Goal: Leave review/rating: Leave review/rating

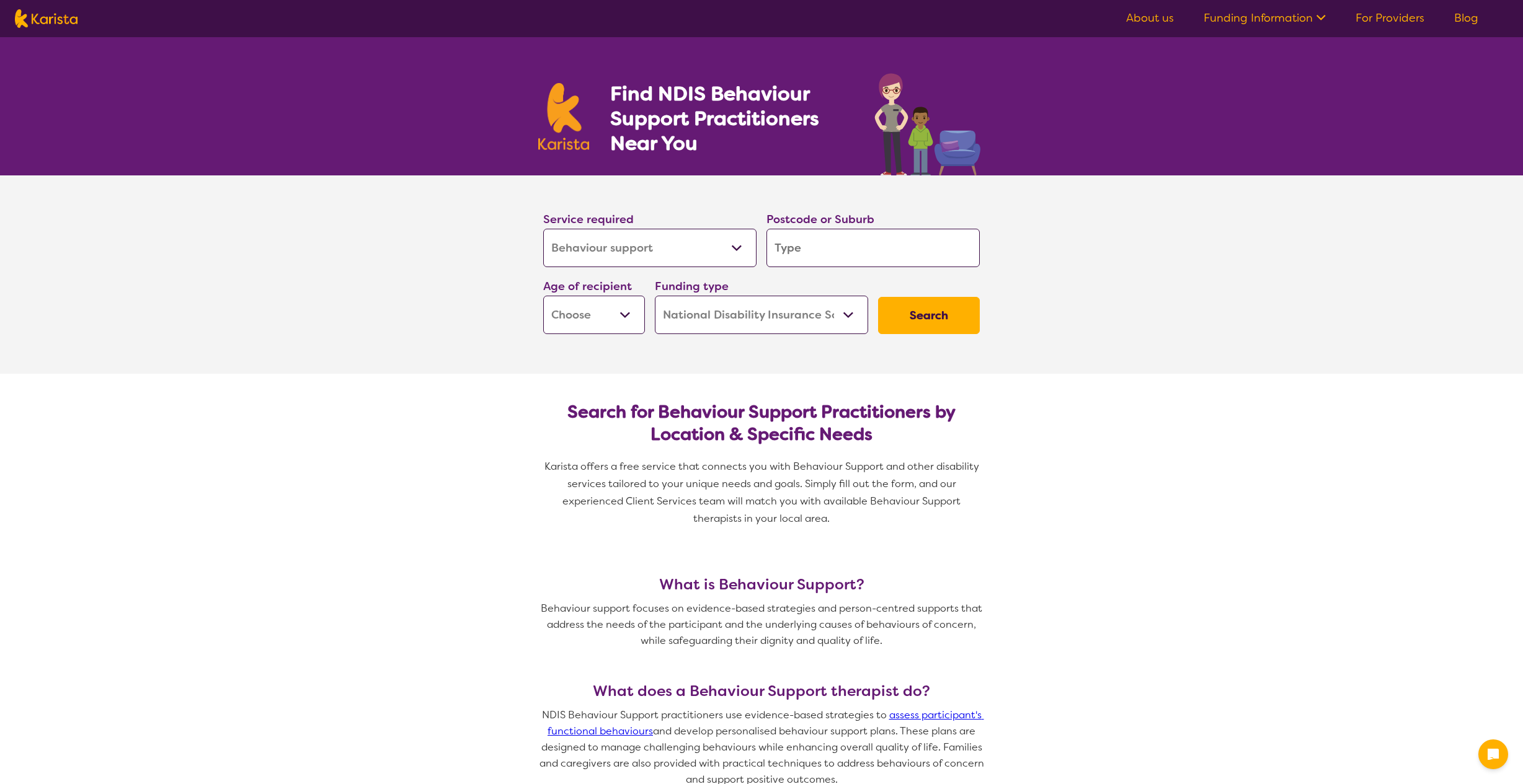
select select "Behaviour support"
select select "NDIS"
select select "Behaviour support"
select select "NDIS"
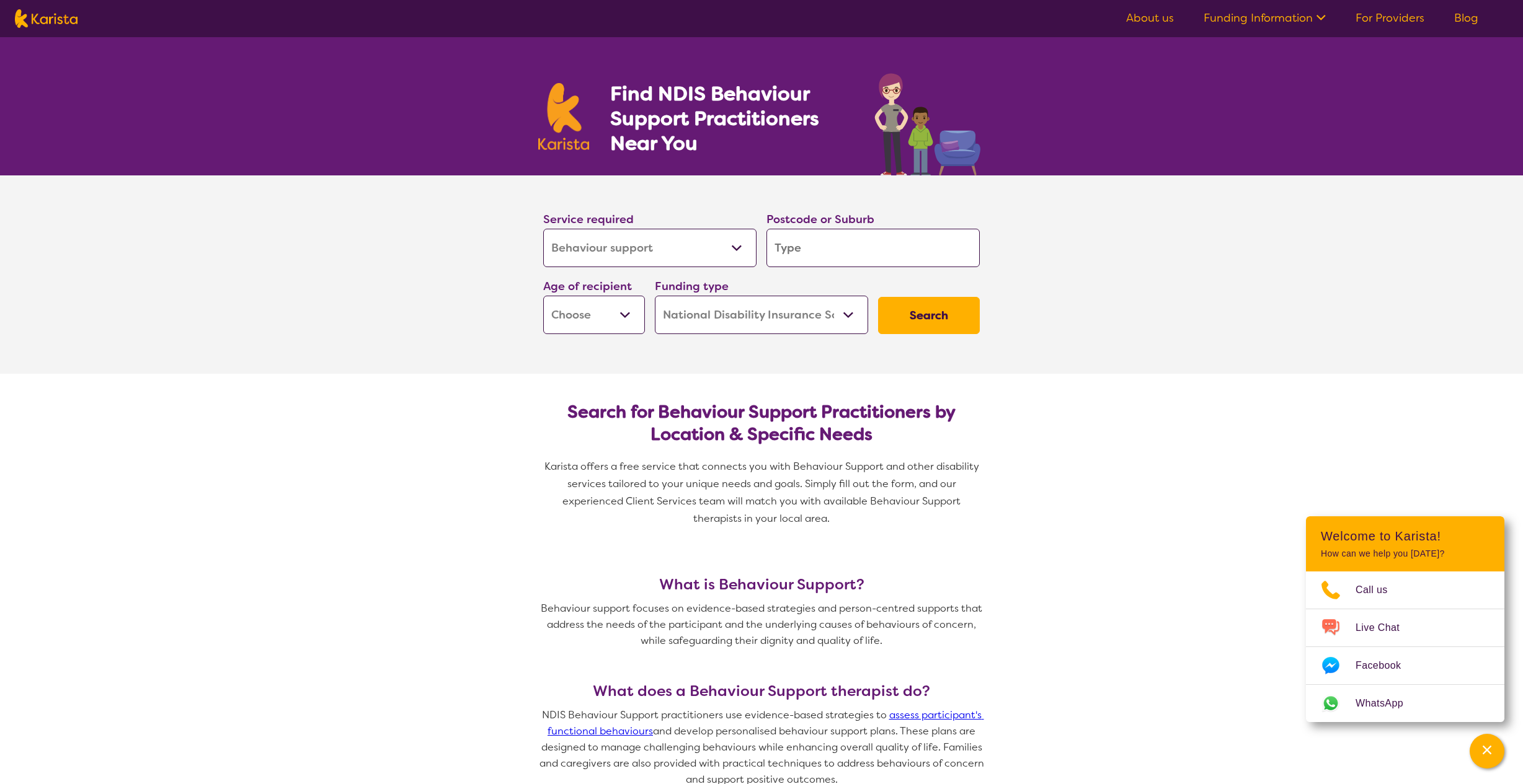
click at [810, 254] on input "search" at bounding box center [873, 248] width 213 height 39
type input "2210"
click at [632, 315] on select "Early Childhood - 0 to 9 Child - 10 to 11 Adolescent - 12 to 17 Adult - 18 to 6…" at bounding box center [594, 314] width 102 height 39
select select "AS"
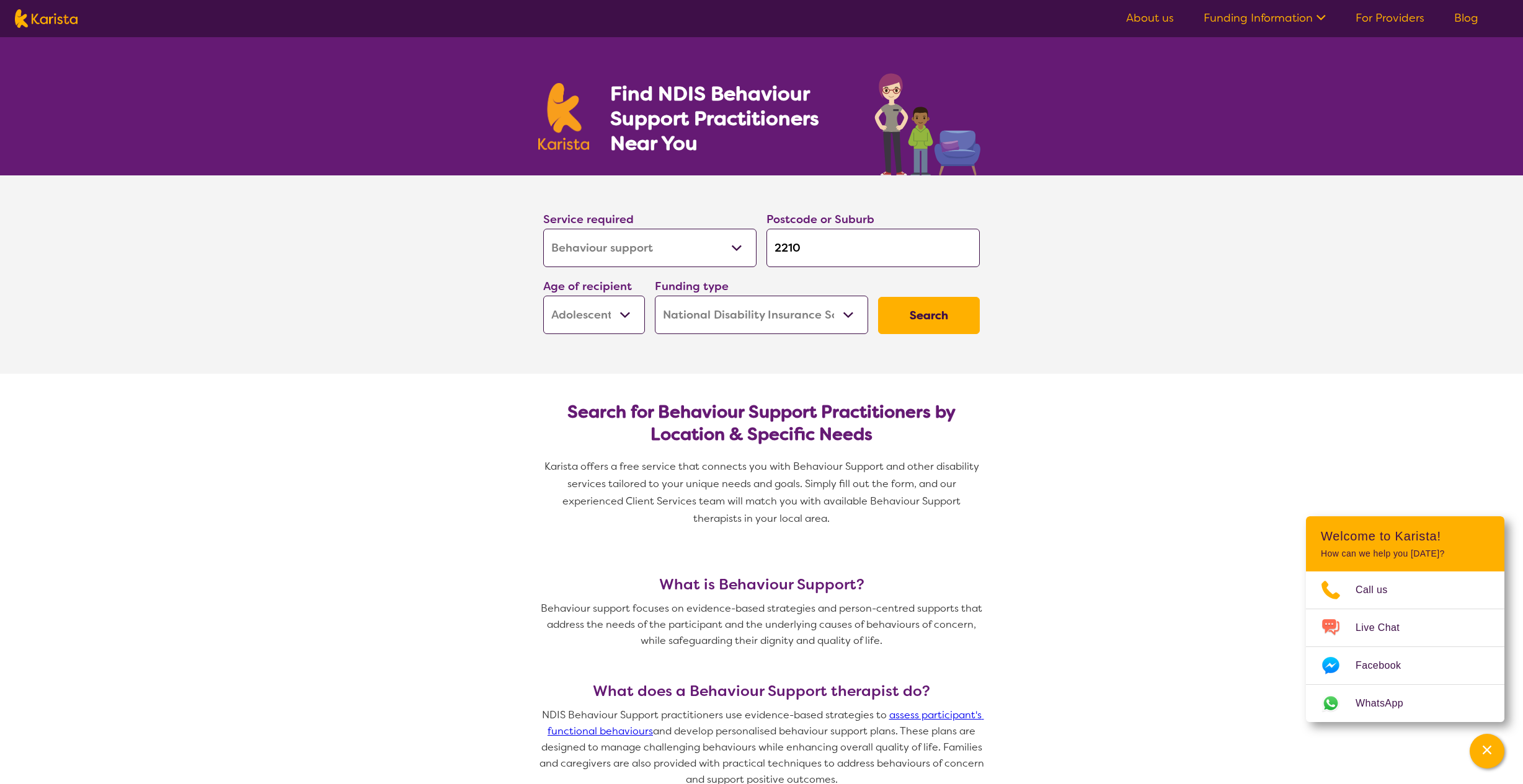
select select "AS"
click at [940, 318] on button "Search" at bounding box center [929, 315] width 102 height 37
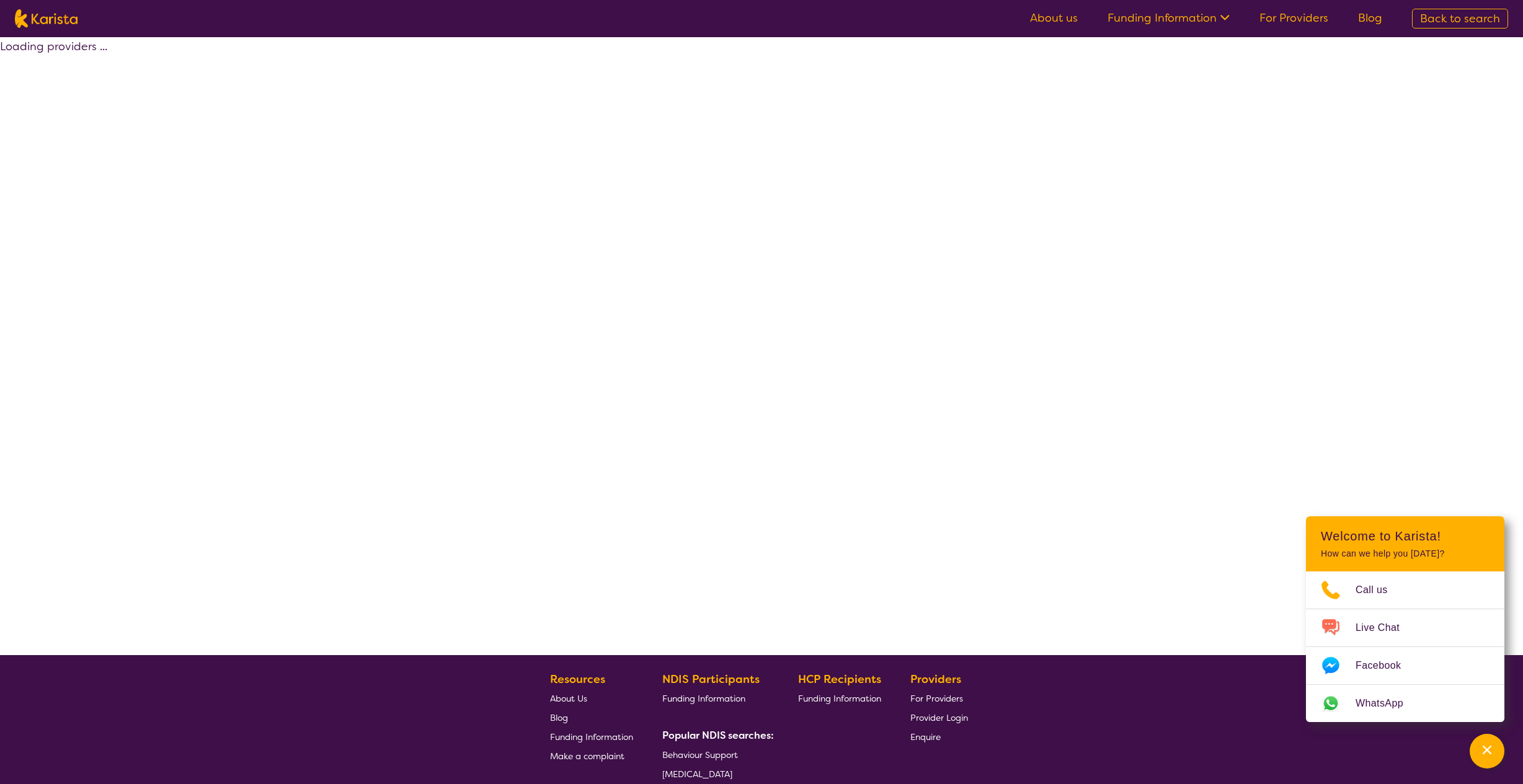
select select "by_score"
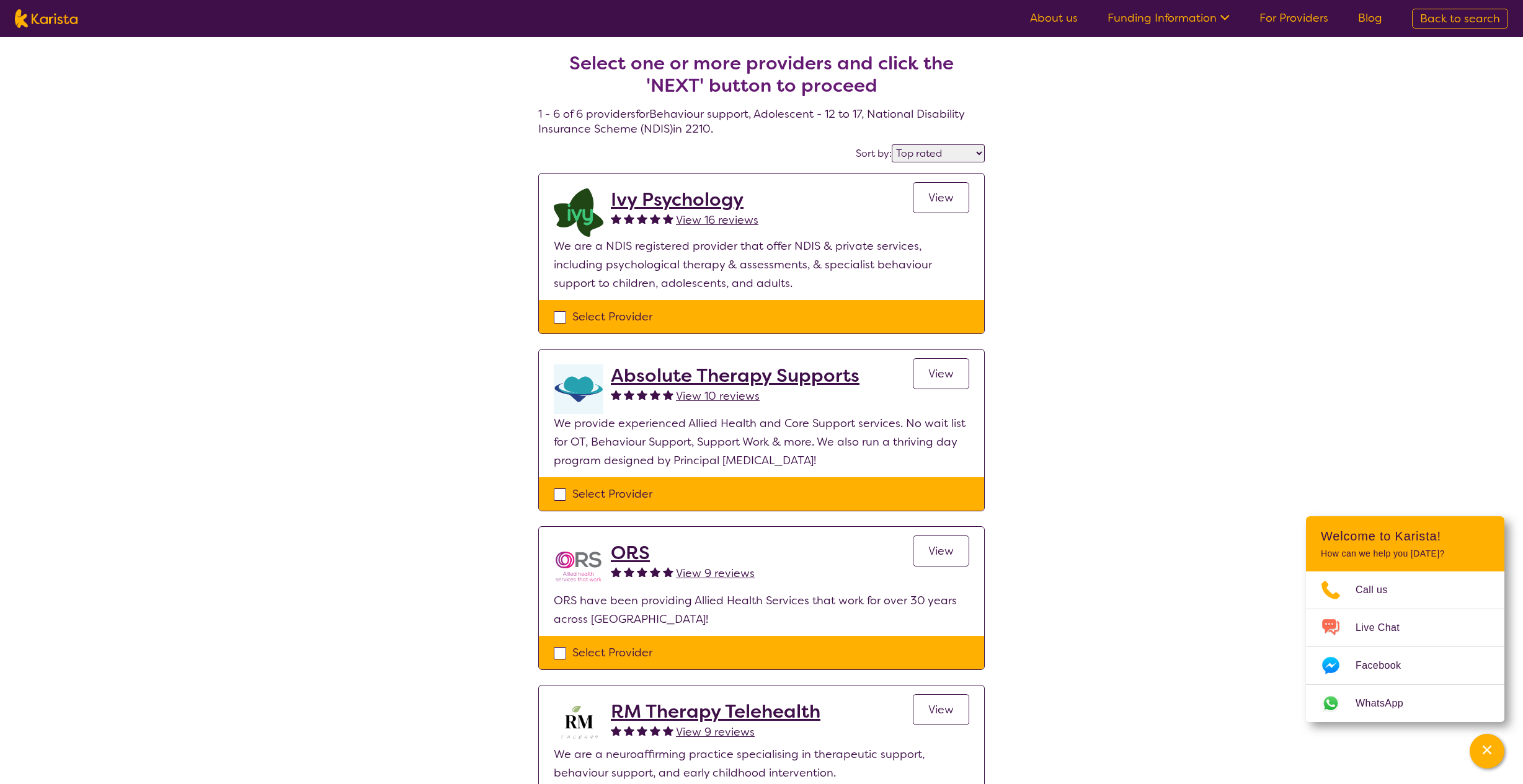
click at [1177, 379] on div "Select one or more providers and click the 'NEXT' button to proceed 1 - 6 of 6 …" at bounding box center [761, 616] width 1523 height 1158
click at [947, 198] on span "View" at bounding box center [941, 197] width 25 height 15
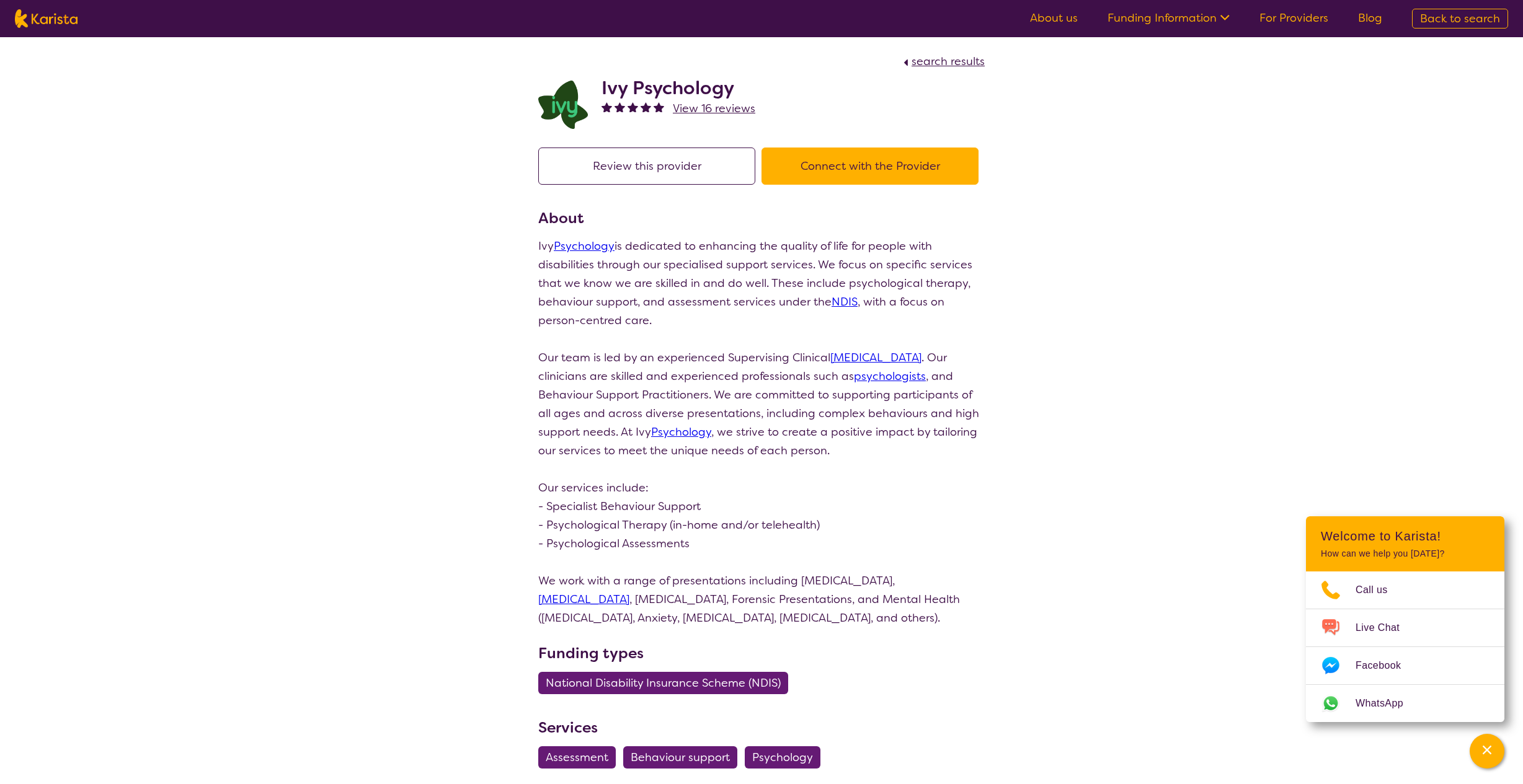
click at [658, 160] on button "Review this provider" at bounding box center [647, 166] width 217 height 37
select select "by_score"
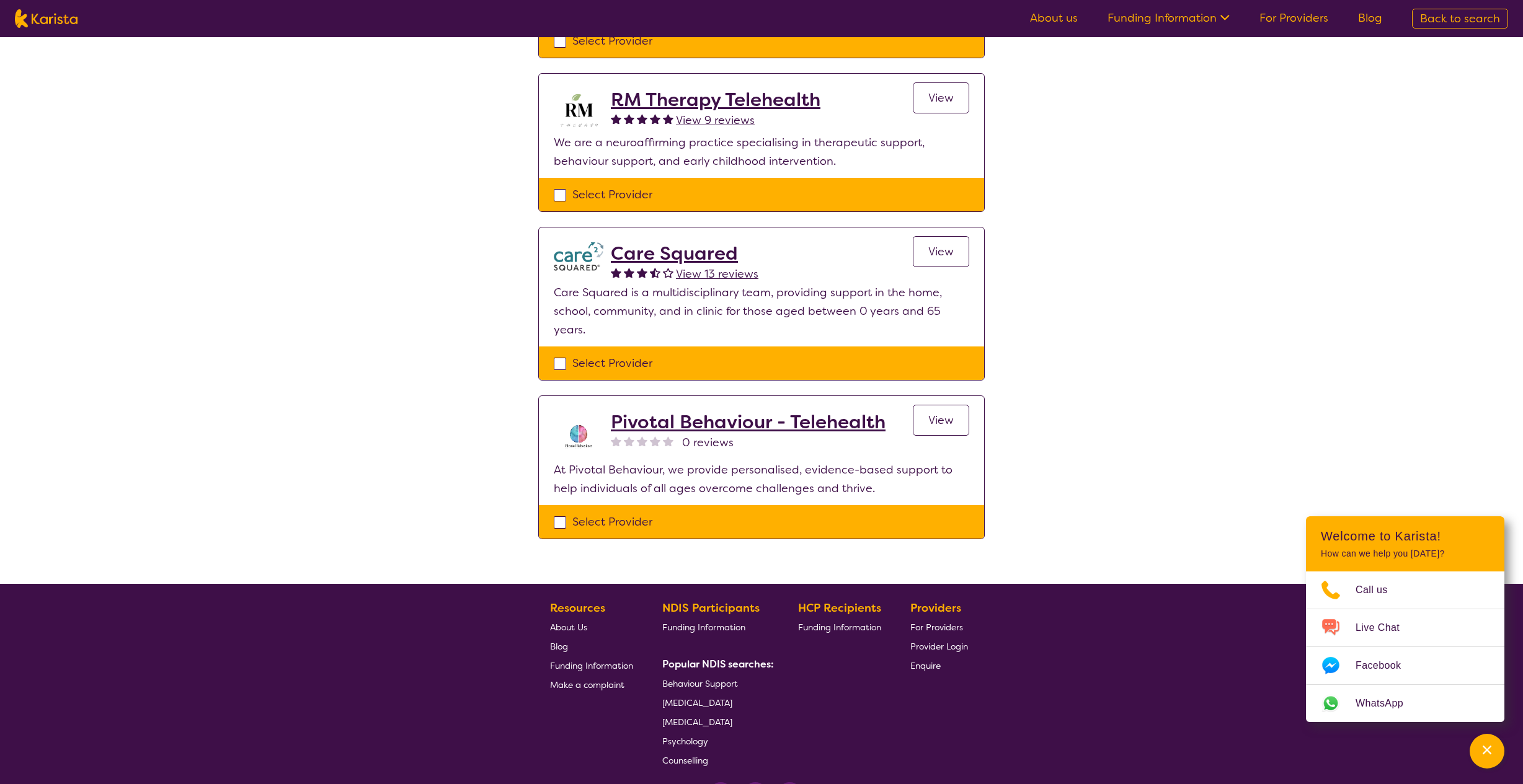
scroll to position [615, 0]
